Goal: Task Accomplishment & Management: Complete application form

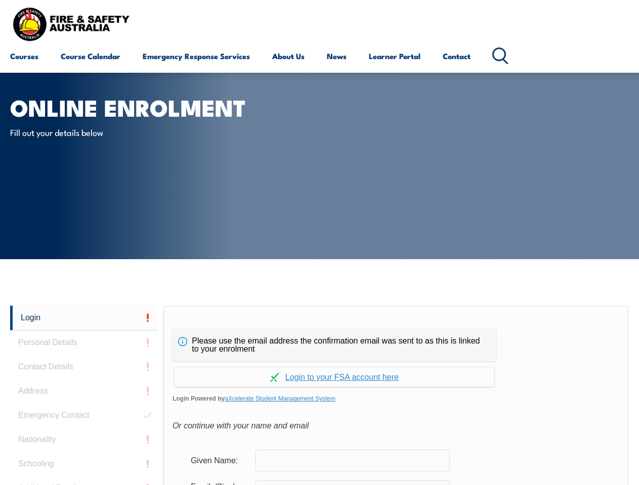
scroll to position [239, 0]
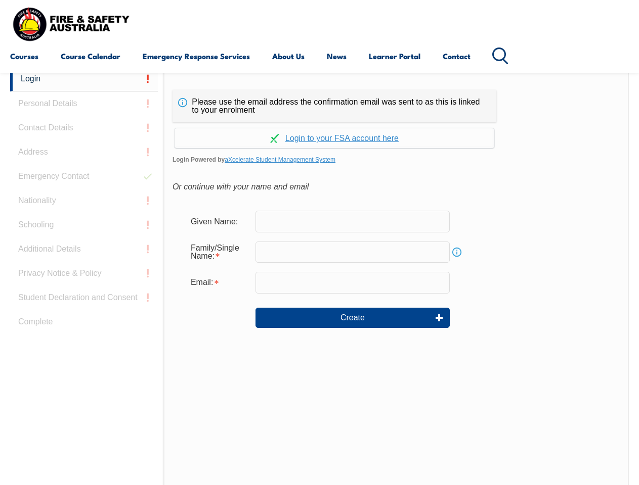
click at [319, 123] on div "Continue with Google Continue with Apple Continue with Facebook Continue with a…" at bounding box center [334, 135] width 324 height 26
click at [319, 276] on input "email" at bounding box center [352, 282] width 194 height 21
click at [84, 79] on link "Login" at bounding box center [84, 79] width 148 height 25
click at [84, 104] on div "Login Personal Details Contact Details Address Emergency Contact Nationality Sc…" at bounding box center [86, 319] width 153 height 505
click at [84, 128] on div "Login Personal Details Contact Details Address Emergency Contact Nationality Sc…" at bounding box center [86, 319] width 153 height 505
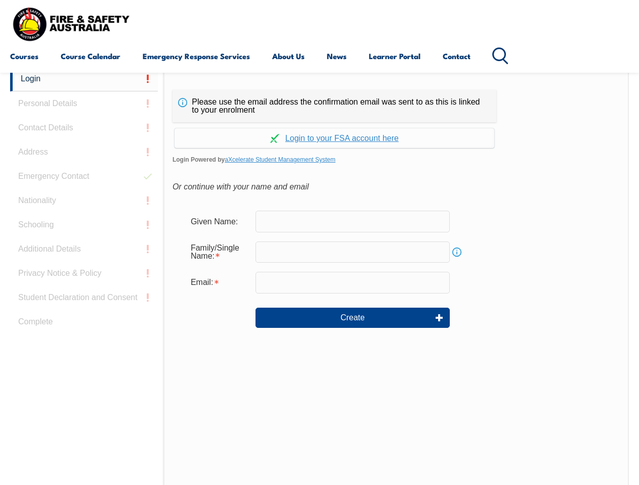
click at [84, 152] on div "Login Personal Details Contact Details Address Emergency Contact Nationality Sc…" at bounding box center [86, 319] width 153 height 505
click at [84, 176] on div "Login Personal Details Contact Details Address Emergency Contact Nationality Sc…" at bounding box center [86, 319] width 153 height 505
click at [84, 201] on div "Login Personal Details Contact Details Address Emergency Contact Nationality Sc…" at bounding box center [86, 319] width 153 height 505
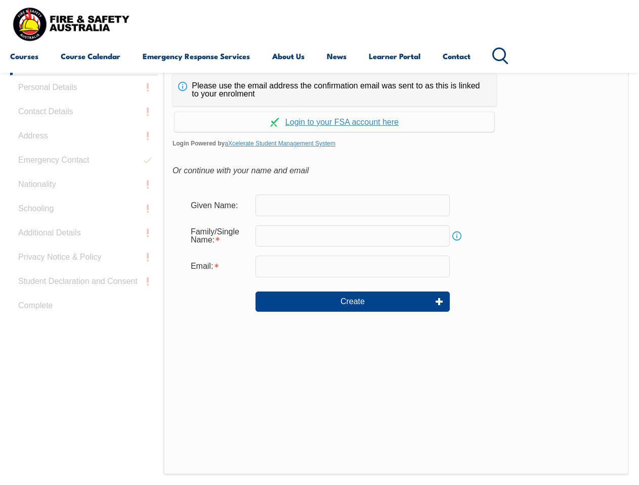
click at [84, 225] on div "Login Personal Details Contact Details Address Emergency Contact Nationality Sc…" at bounding box center [86, 303] width 153 height 505
click at [84, 249] on div "Login Personal Details Contact Details Address Emergency Contact Nationality Sc…" at bounding box center [86, 303] width 153 height 505
